Goal: Task Accomplishment & Management: Manage account settings

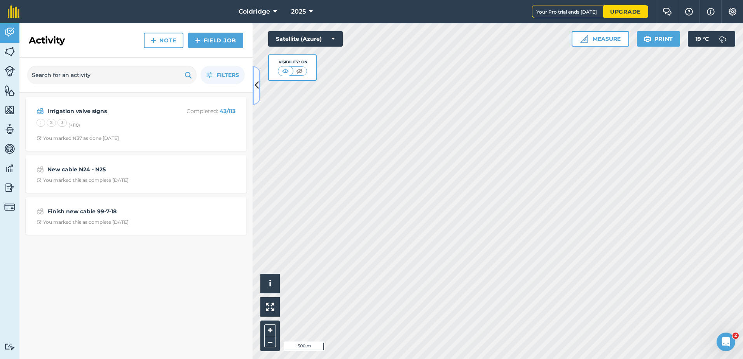
click at [256, 85] on icon at bounding box center [257, 86] width 4 height 14
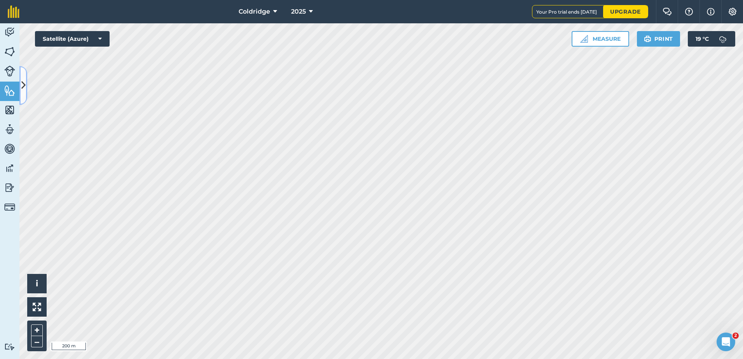
click at [23, 81] on icon at bounding box center [23, 86] width 4 height 14
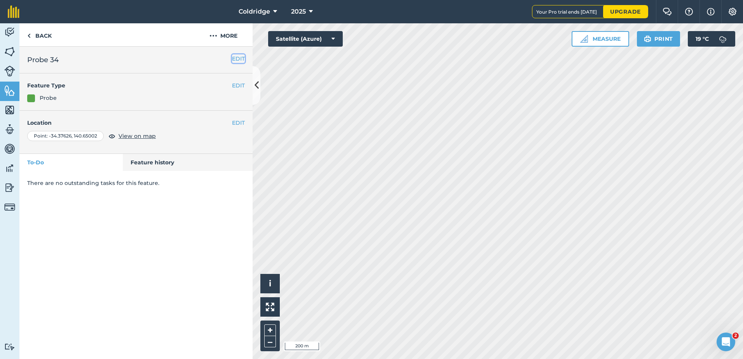
click at [238, 60] on button "EDIT" at bounding box center [238, 58] width 13 height 9
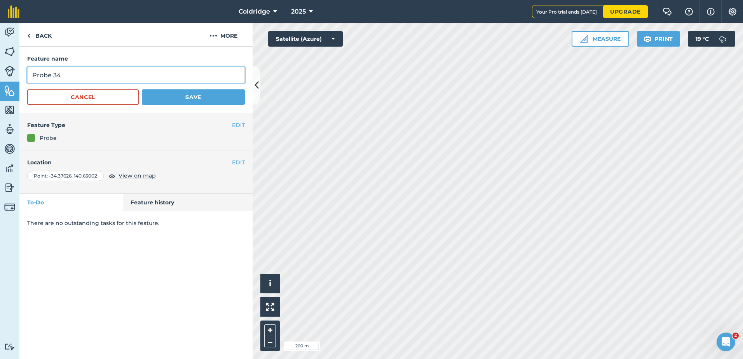
click at [84, 70] on input "Probe 34" at bounding box center [136, 75] width 218 height 16
type input "Probe 34 V69R26"
click at [185, 98] on button "Save" at bounding box center [193, 97] width 103 height 16
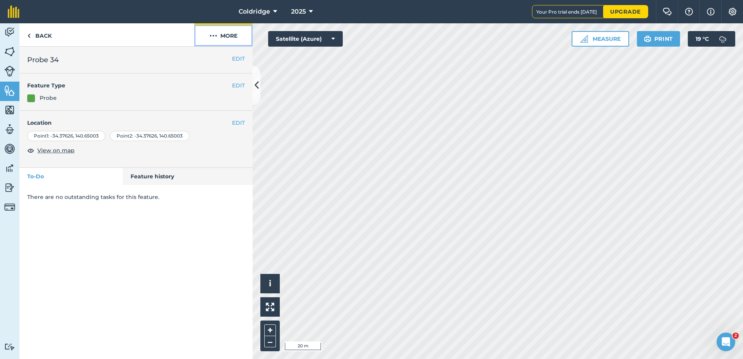
click at [228, 40] on button "More" at bounding box center [223, 34] width 58 height 23
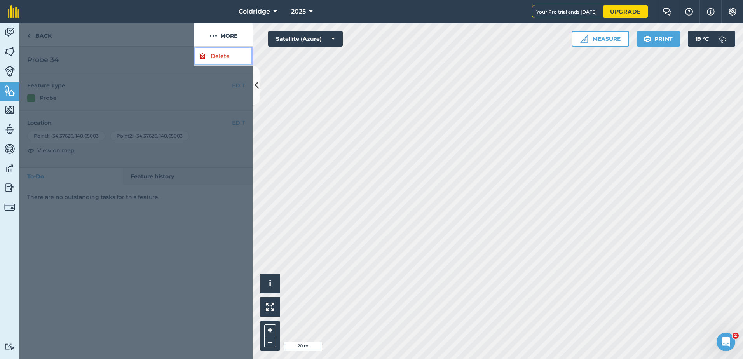
click at [230, 58] on link "Delete" at bounding box center [223, 56] width 58 height 19
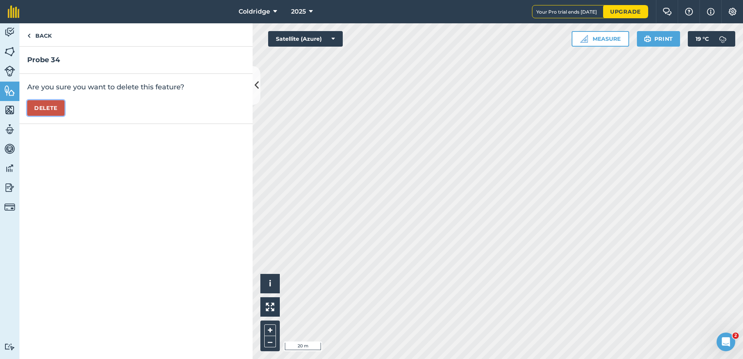
click at [54, 103] on button "Delete" at bounding box center [45, 108] width 37 height 16
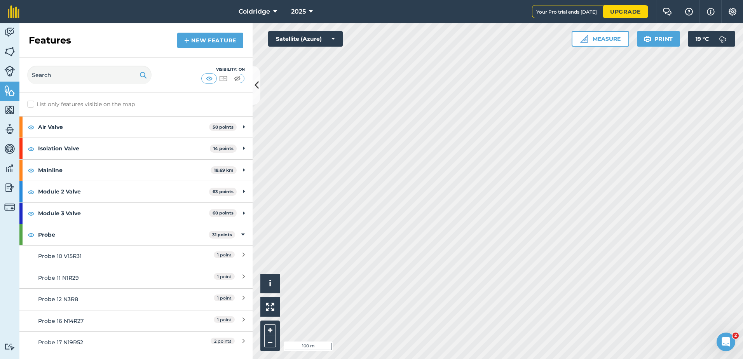
click at [248, 180] on div "Activity Fields Livestock Features Maps Team Vehicles Data Reporting Billing Tu…" at bounding box center [371, 191] width 743 height 336
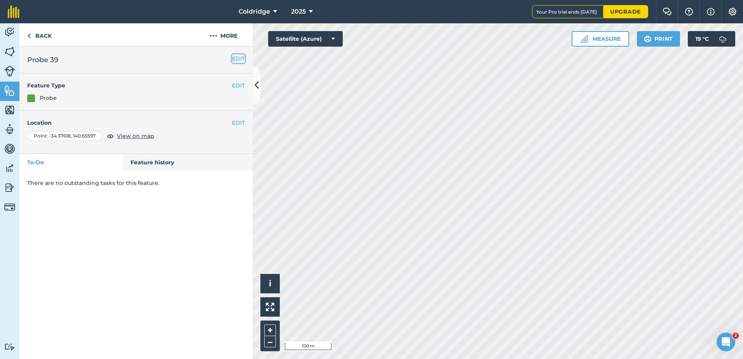
click at [241, 58] on button "EDIT" at bounding box center [238, 58] width 13 height 9
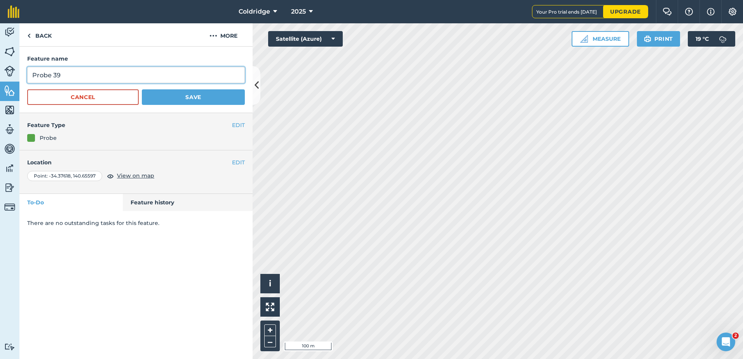
click at [114, 76] on input "Probe 39" at bounding box center [136, 75] width 218 height 16
type input "Probe 39 V73R24"
click at [210, 94] on button "Save" at bounding box center [193, 97] width 103 height 16
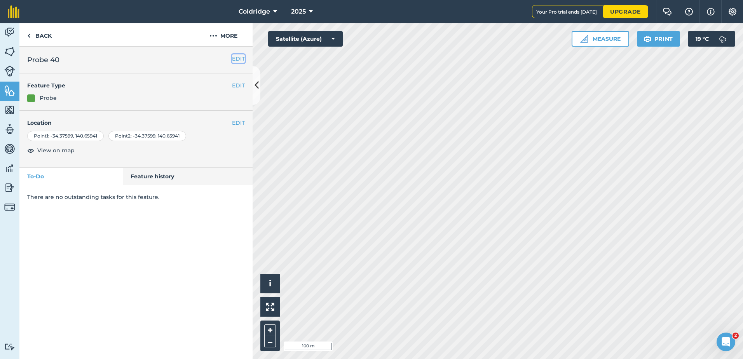
click at [237, 59] on button "EDIT" at bounding box center [238, 58] width 13 height 9
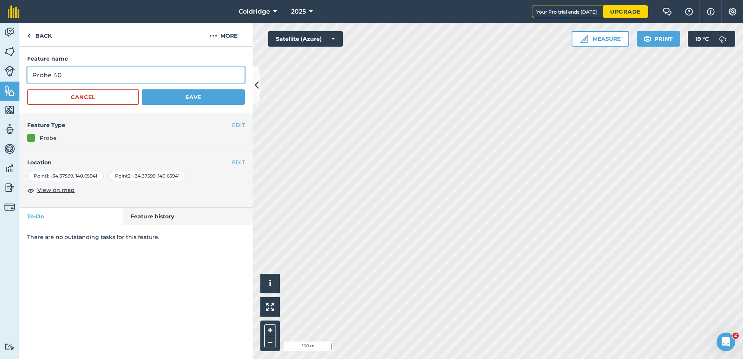
click at [136, 71] on input "Probe 40" at bounding box center [136, 75] width 218 height 16
type input "Probe 40 V76R126"
click at [183, 96] on button "Save" at bounding box center [193, 97] width 103 height 16
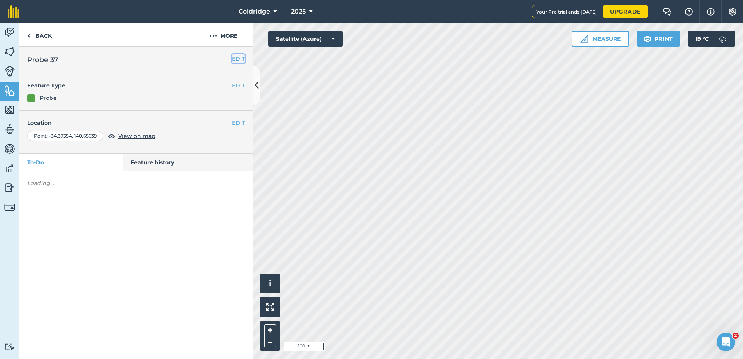
click at [239, 58] on button "EDIT" at bounding box center [238, 58] width 13 height 9
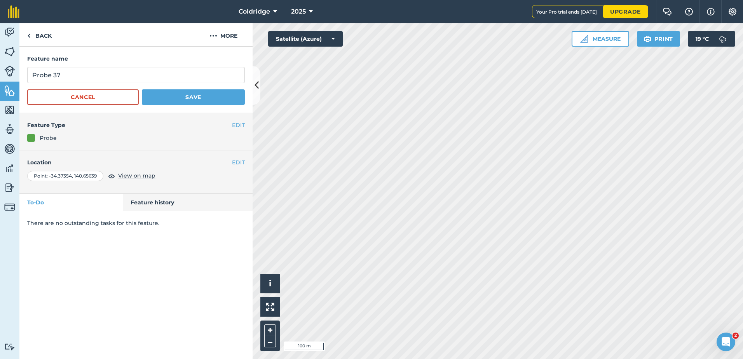
click at [124, 66] on form "Feature name Probe 37 Cancel Save" at bounding box center [136, 79] width 218 height 51
click at [122, 73] on input "Probe 37" at bounding box center [136, 75] width 218 height 16
type input "Probe 37 V46R27"
click at [194, 96] on button "Save" at bounding box center [193, 97] width 103 height 16
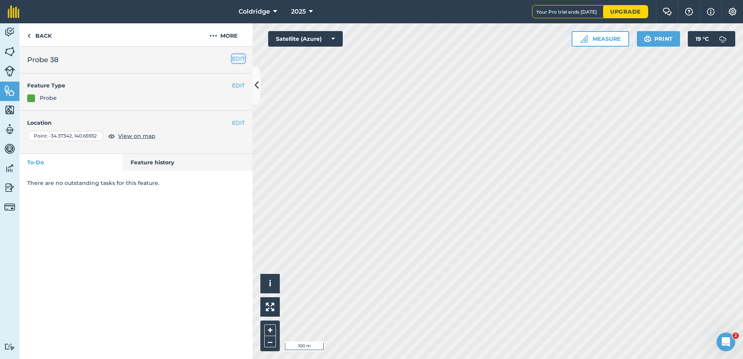
click at [241, 54] on div "EDIT Probe 38" at bounding box center [135, 60] width 233 height 27
click at [242, 58] on button "EDIT" at bounding box center [238, 58] width 13 height 9
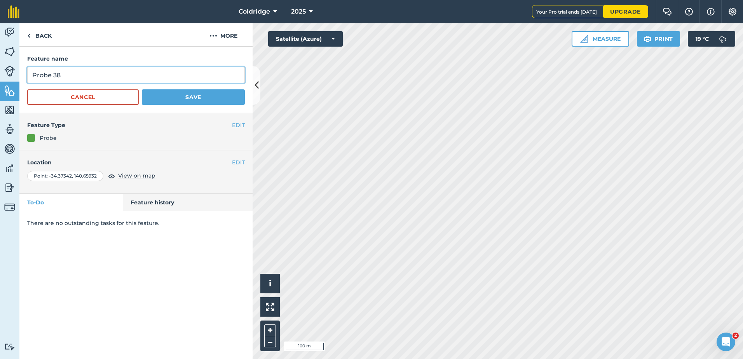
click at [76, 76] on input "Probe 38" at bounding box center [136, 75] width 218 height 16
type input "Probe 38 V50R22"
click at [213, 101] on button "Save" at bounding box center [193, 97] width 103 height 16
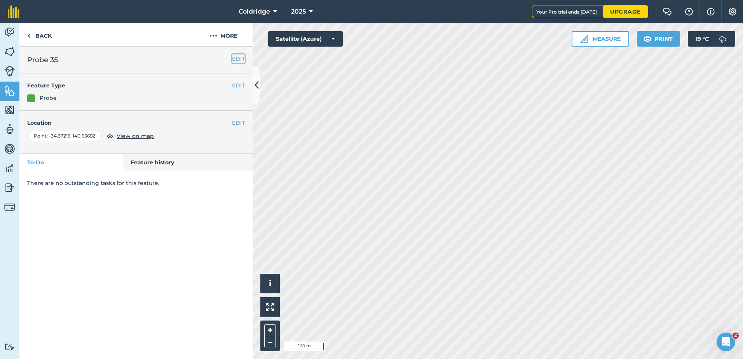
click at [238, 61] on button "EDIT" at bounding box center [238, 58] width 13 height 9
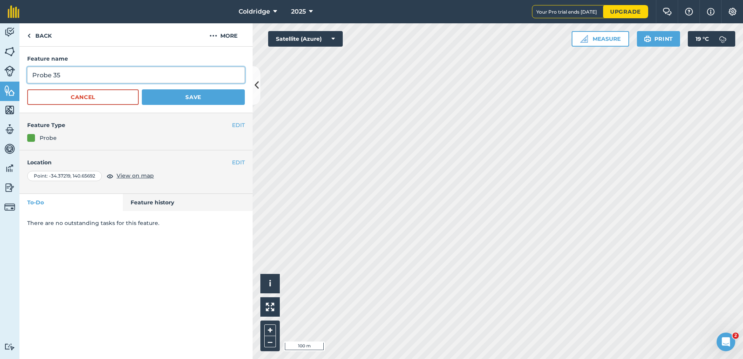
click at [108, 67] on input "Probe 35" at bounding box center [136, 75] width 218 height 16
type input "Probe 35 V47R92"
click at [196, 95] on button "Save" at bounding box center [193, 97] width 103 height 16
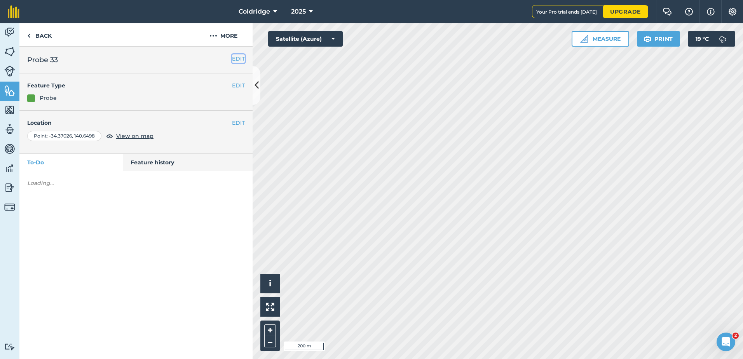
click at [233, 59] on button "EDIT" at bounding box center [238, 58] width 13 height 9
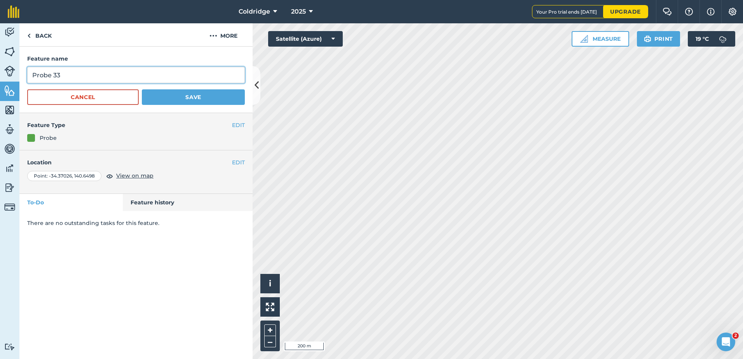
click at [77, 78] on input "Probe 33" at bounding box center [136, 75] width 218 height 16
type input "Probe 33 V42R25"
click at [173, 94] on button "Save" at bounding box center [193, 97] width 103 height 16
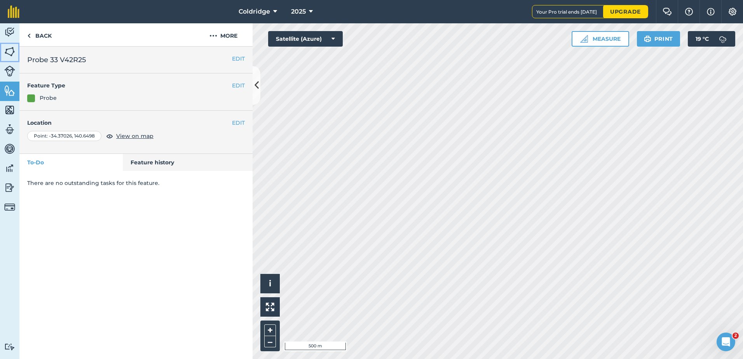
click at [12, 48] on img at bounding box center [9, 52] width 11 height 12
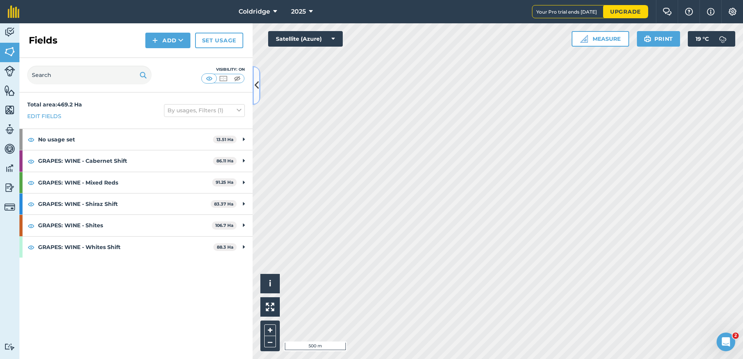
click at [256, 81] on icon at bounding box center [257, 86] width 4 height 14
